Goal: Book appointment/travel/reservation

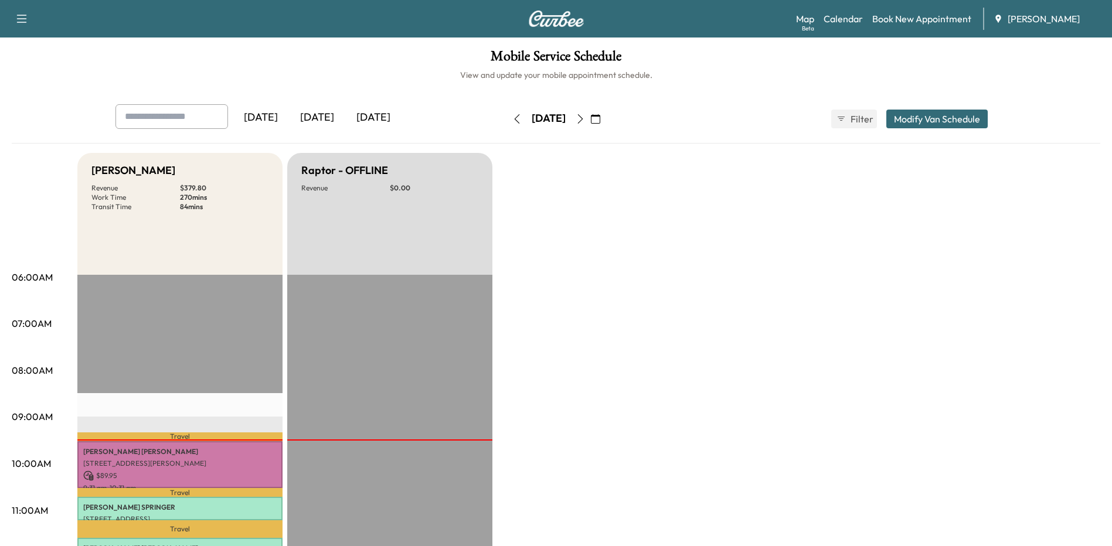
click at [585, 116] on icon "button" at bounding box center [580, 118] width 9 height 9
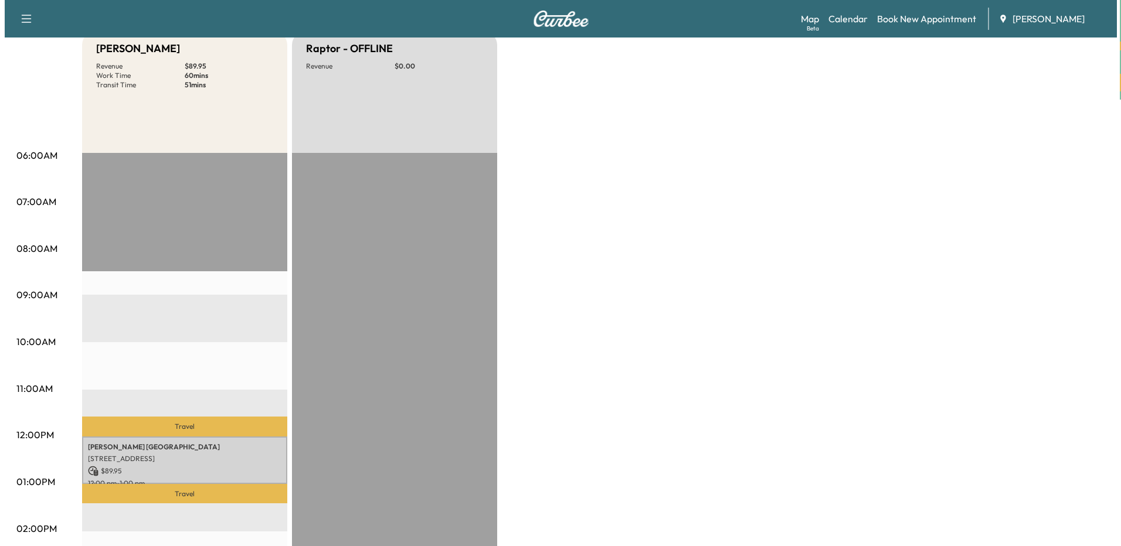
scroll to position [293, 0]
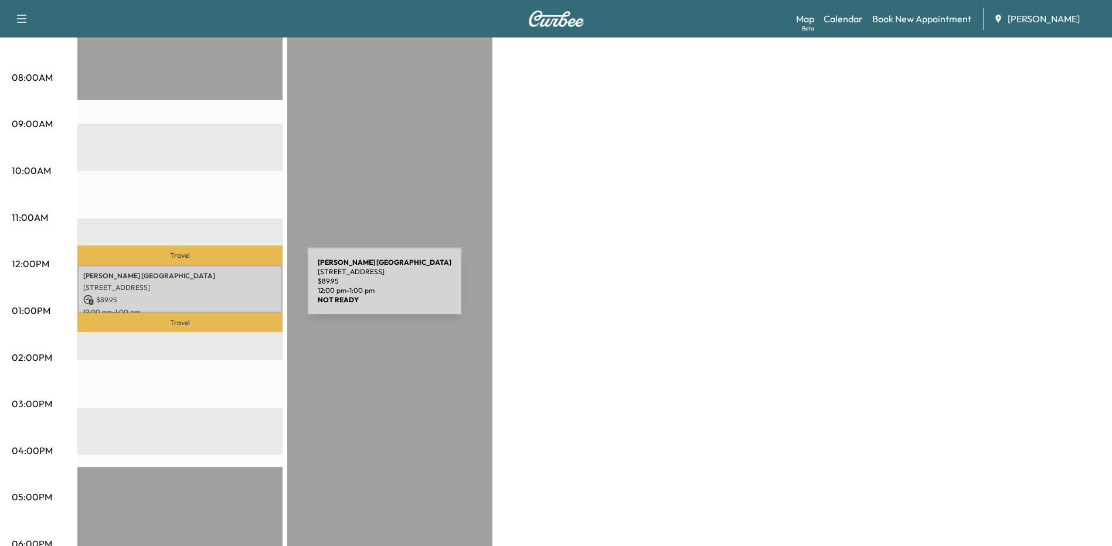
click at [219, 288] on p "[STREET_ADDRESS]" at bounding box center [179, 287] width 193 height 9
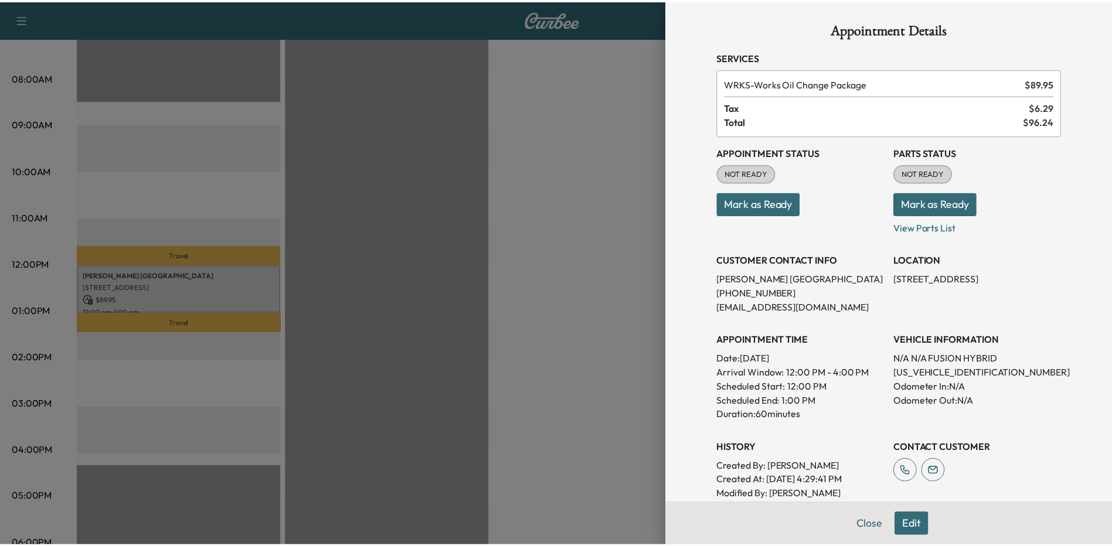
scroll to position [0, 0]
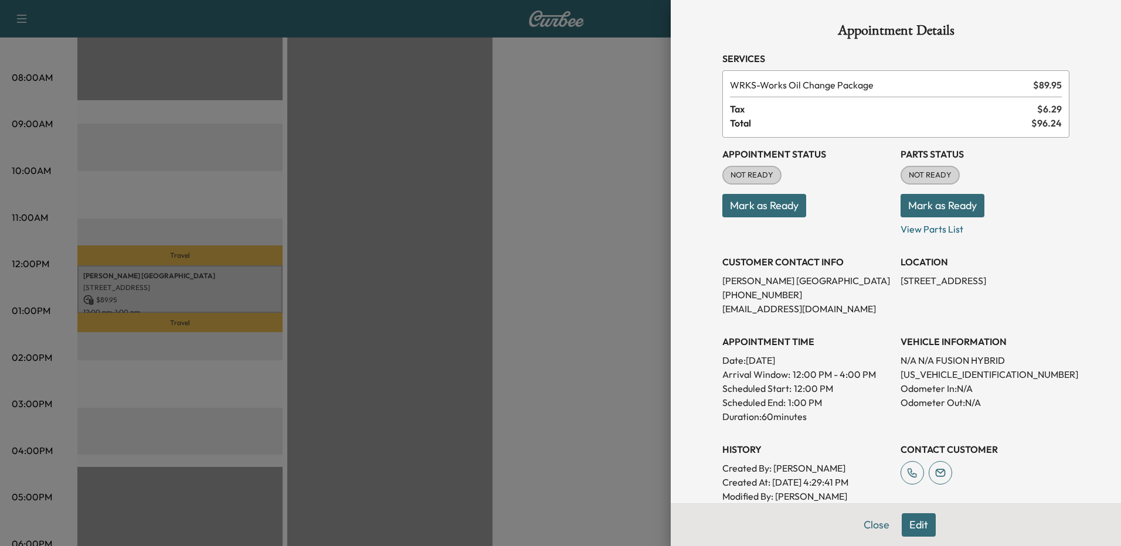
click at [538, 376] on div at bounding box center [560, 273] width 1121 height 546
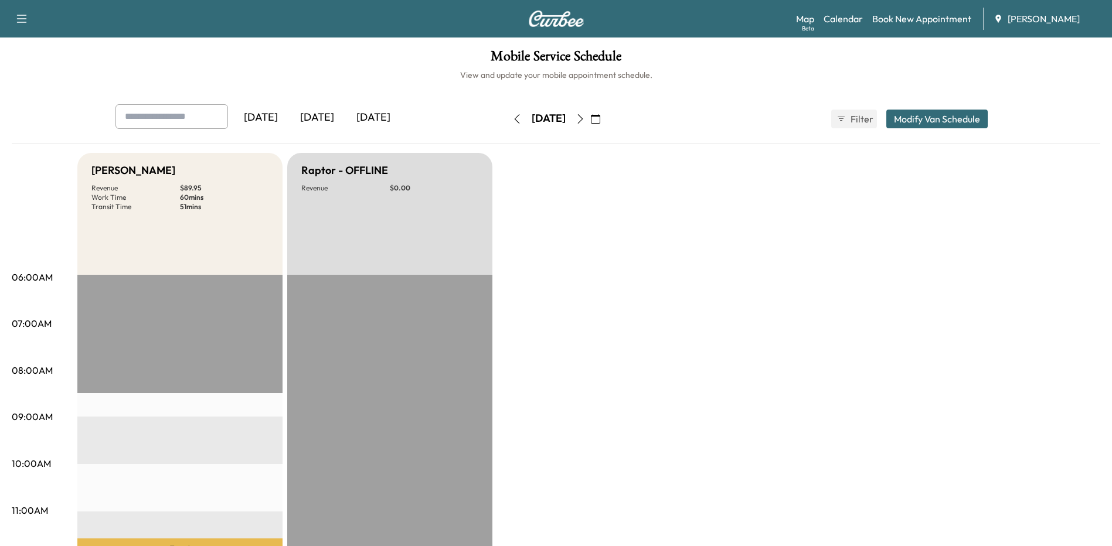
click at [512, 118] on icon "button" at bounding box center [516, 118] width 9 height 9
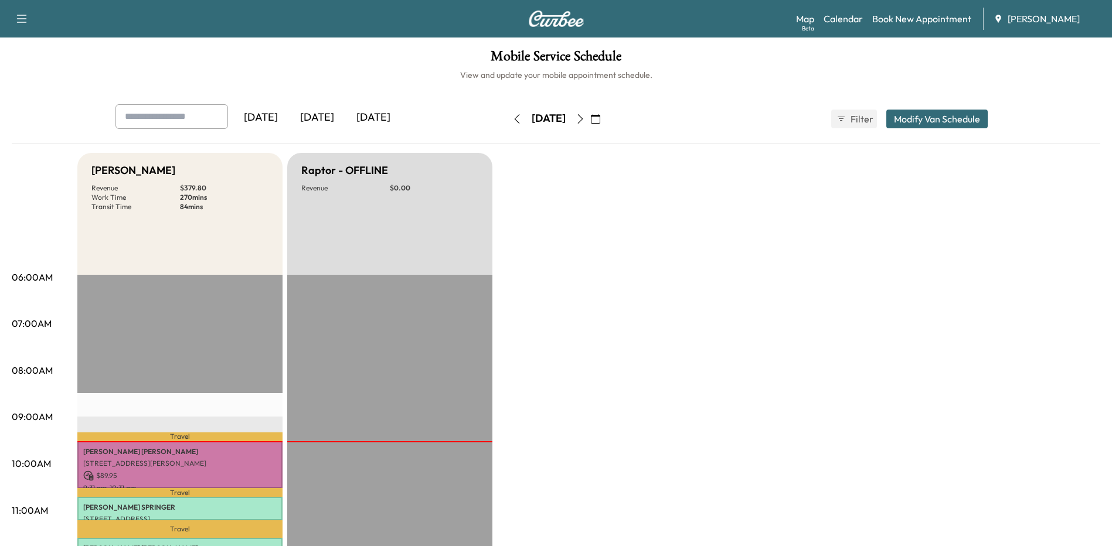
click at [585, 114] on icon "button" at bounding box center [580, 118] width 9 height 9
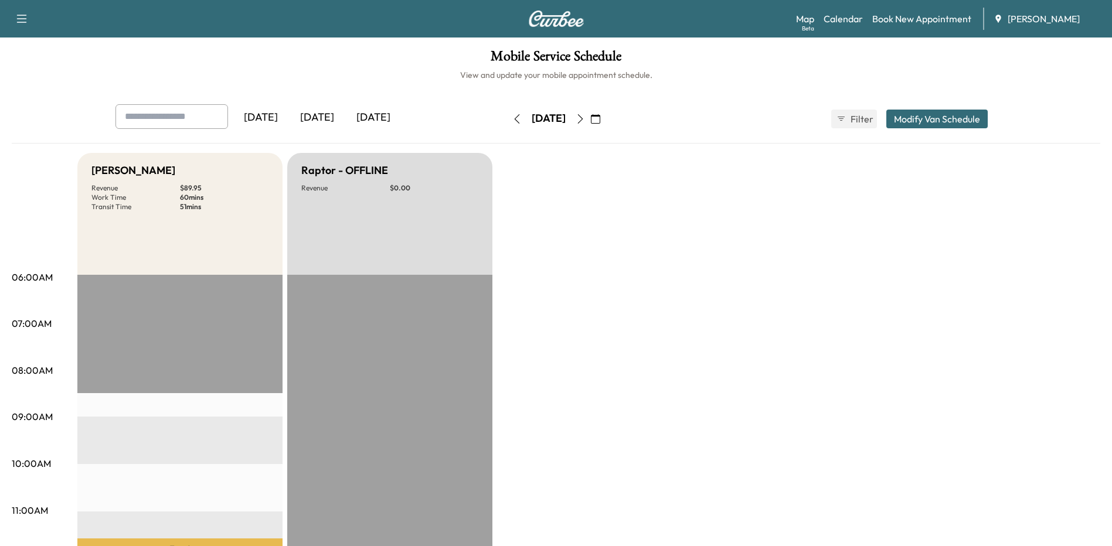
click at [585, 118] on icon "button" at bounding box center [580, 118] width 9 height 9
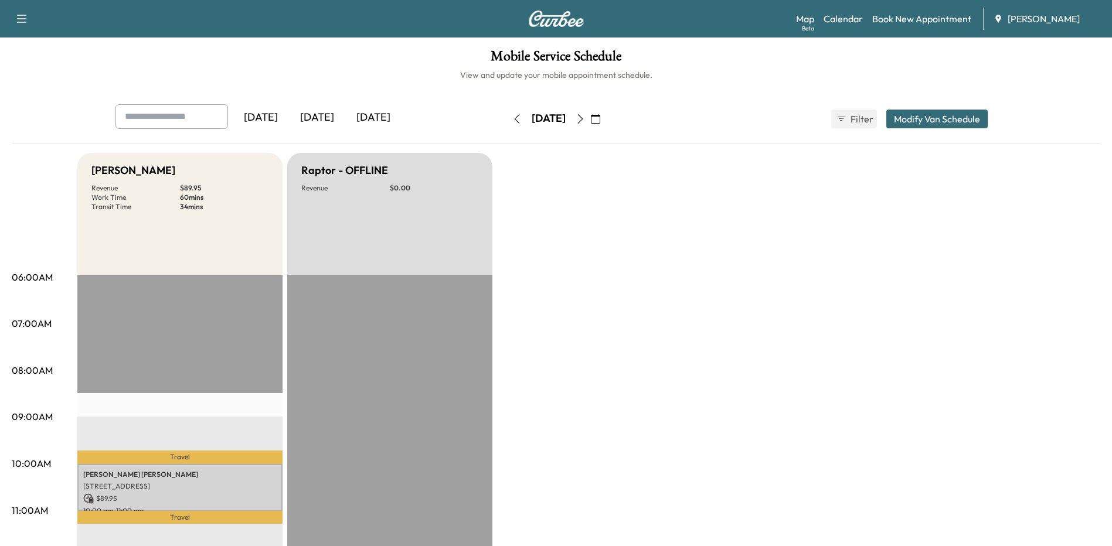
click at [585, 116] on icon "button" at bounding box center [580, 118] width 9 height 9
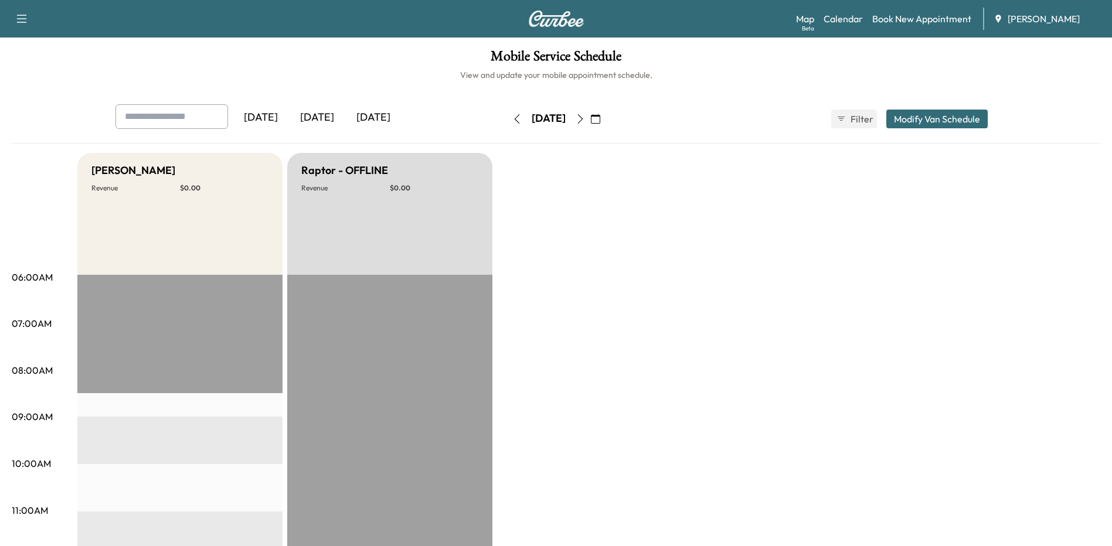
click at [512, 120] on icon "button" at bounding box center [516, 118] width 9 height 9
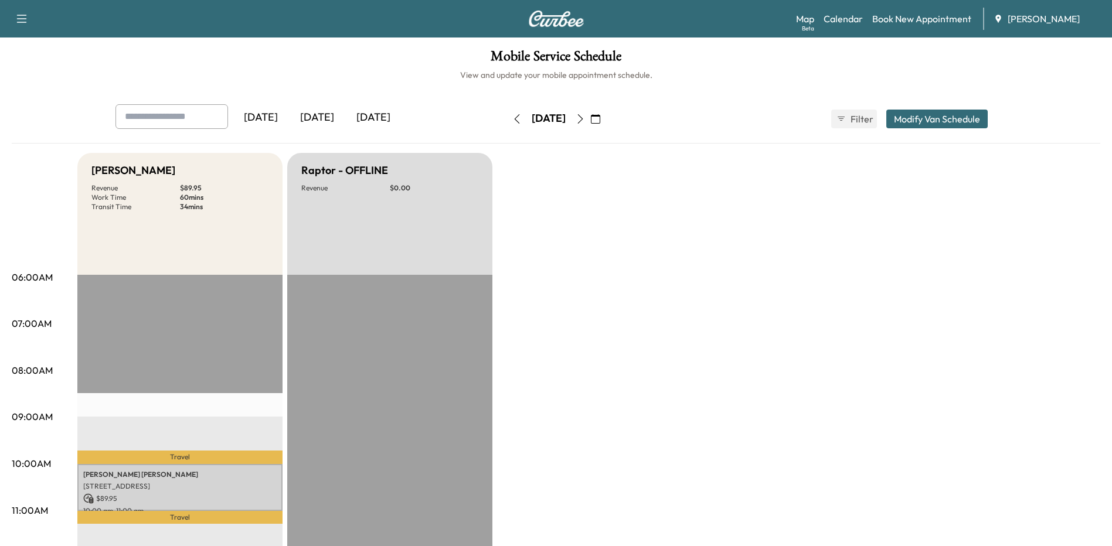
click at [507, 120] on button "button" at bounding box center [517, 119] width 20 height 19
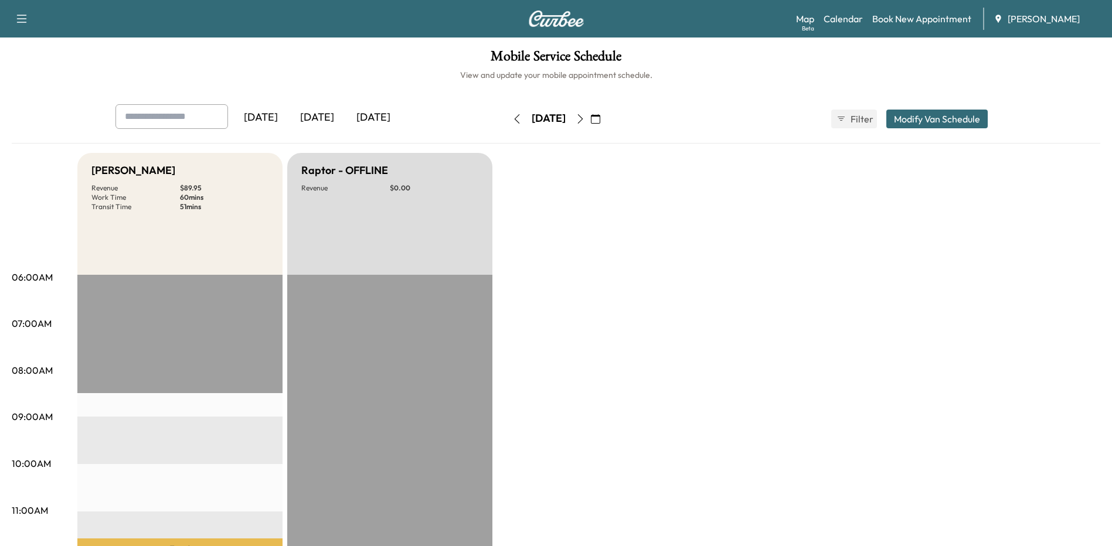
click at [512, 119] on icon "button" at bounding box center [516, 118] width 9 height 9
